Goal: Check status: Check status

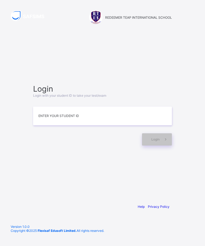
scroll to position [17, 0]
click at [128, 108] on input at bounding box center [102, 115] width 139 height 19
click at [142, 59] on div "Login Login with your student ID to take your test/exam Enter your Student ID L…" at bounding box center [102, 114] width 149 height 147
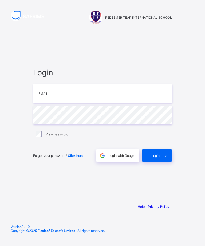
click at [122, 157] on span "Login with Google" at bounding box center [121, 155] width 27 height 4
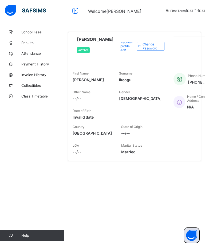
click at [43, 33] on span "School Fees" at bounding box center [42, 32] width 43 height 4
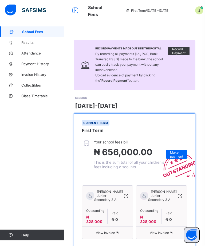
scroll to position [8, 0]
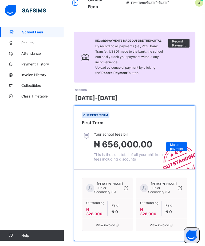
click at [171, 186] on span "[PERSON_NAME]" at bounding box center [164, 184] width 26 height 4
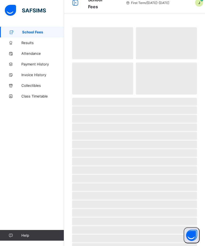
click at [173, 183] on span "‌" at bounding box center [134, 187] width 125 height 8
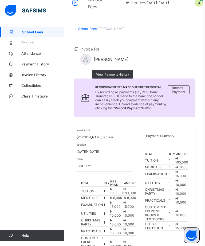
click at [177, 144] on div "Payment Summary" at bounding box center [166, 136] width 52 height 16
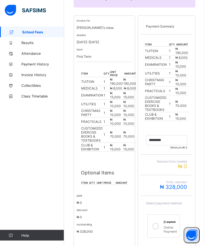
scroll to position [130, 0]
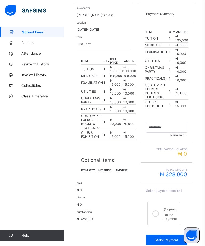
click at [39, 32] on span "School Fees" at bounding box center [43, 32] width 42 height 4
